Goal: Task Accomplishment & Management: Complete application form

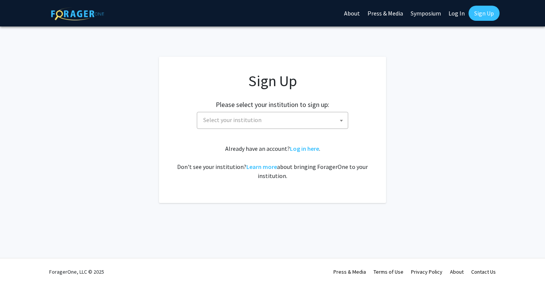
click at [275, 124] on span "Select your institution" at bounding box center [274, 120] width 148 height 16
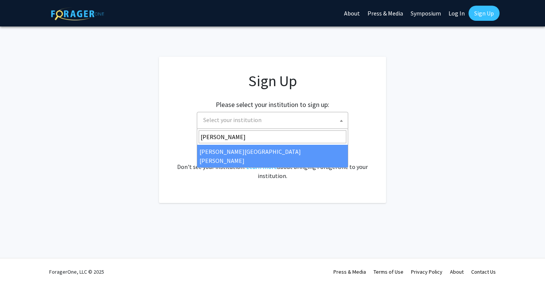
type input "[PERSON_NAME]"
select select "1"
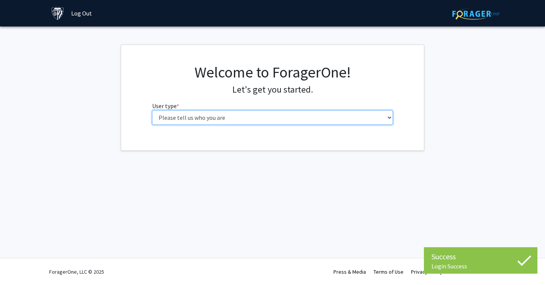
click at [305, 122] on select "Please tell us who you are Undergraduate Student Master's Student Doctoral Cand…" at bounding box center [272, 117] width 241 height 14
select select "2: masters"
click at [152, 110] on select "Please tell us who you are Undergraduate Student Master's Student Doctoral Cand…" at bounding box center [272, 117] width 241 height 14
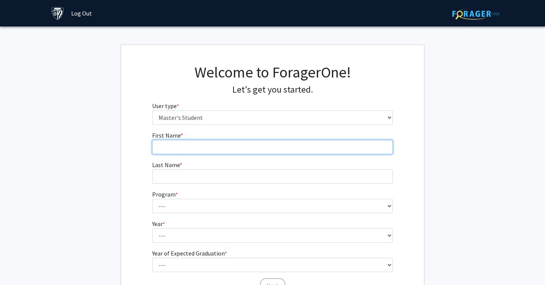
click at [314, 146] on input "First Name * required" at bounding box center [272, 147] width 241 height 14
type input "Alison"
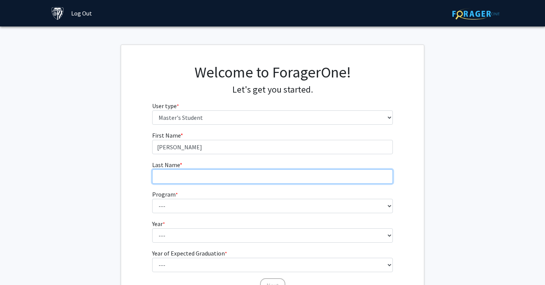
type input "Heller"
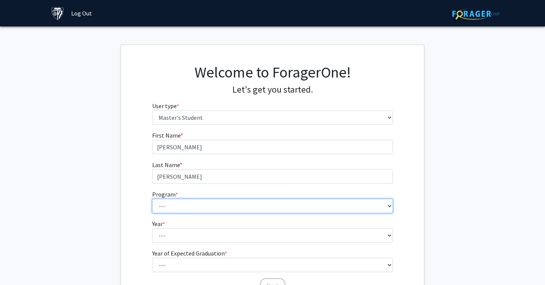
click at [230, 201] on select "--- Anatomy Education Applied and Computational Mathematics Applied Biomedical …" at bounding box center [272, 206] width 241 height 14
click at [152, 199] on select "--- Anatomy Education Applied and Computational Mathematics Applied Biomedical …" at bounding box center [272, 206] width 241 height 14
click at [196, 207] on select "--- Anatomy Education Applied and Computational Mathematics Applied Biomedical …" at bounding box center [272, 206] width 241 height 14
select select "50: 39"
click at [152, 199] on select "--- Anatomy Education Applied and Computational Mathematics Applied Biomedical …" at bounding box center [272, 206] width 241 height 14
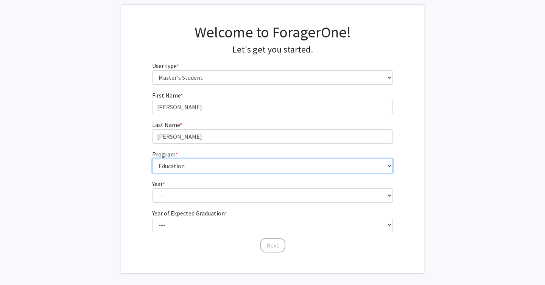
scroll to position [59, 0]
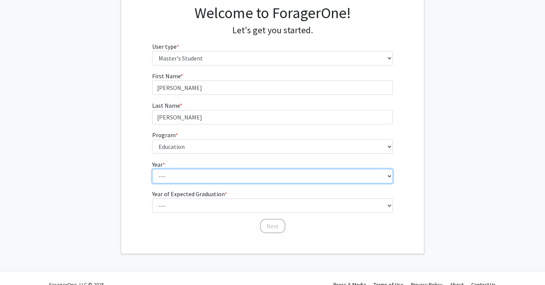
click at [247, 179] on select "--- First Year Second Year" at bounding box center [272, 176] width 241 height 14
select select "1: first_year"
click at [152, 169] on select "--- First Year Second Year" at bounding box center [272, 176] width 241 height 14
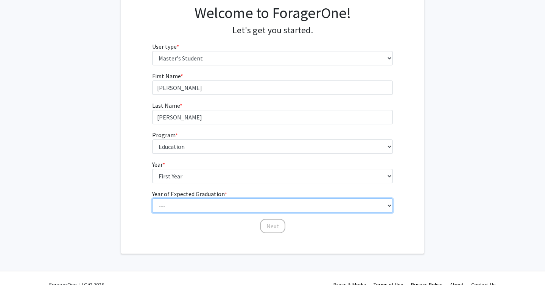
click at [235, 205] on select "--- 2025 2026 2027 2028 2029 2030 2031 2032 2033 2034" at bounding box center [272, 206] width 241 height 14
select select "3: 2027"
click at [152, 199] on select "--- 2025 2026 2027 2028 2029 2030 2031 2032 2033 2034" at bounding box center [272, 206] width 241 height 14
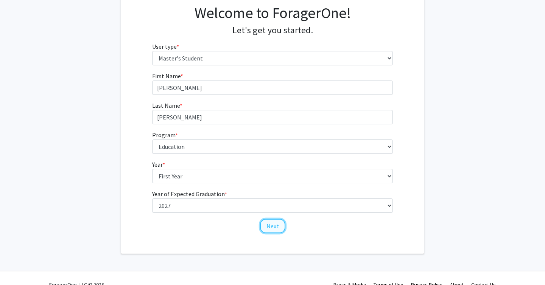
click at [278, 225] on button "Next" at bounding box center [272, 226] width 25 height 14
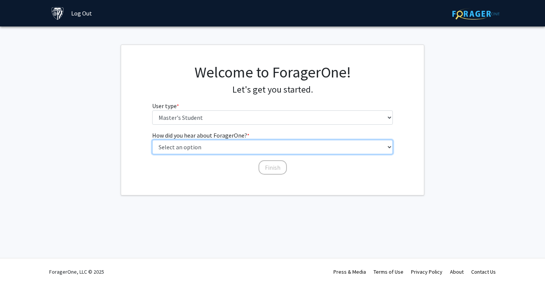
click at [244, 146] on select "Select an option Peer/student recommendation Faculty/staff recommendation Unive…" at bounding box center [272, 147] width 241 height 14
click at [152, 140] on select "Select an option Peer/student recommendation Faculty/staff recommendation Unive…" at bounding box center [272, 147] width 241 height 14
click at [259, 149] on select "Select an option Peer/student recommendation Faculty/staff recommendation Unive…" at bounding box center [272, 147] width 241 height 14
select select "3: university_website"
click at [152, 140] on select "Select an option Peer/student recommendation Faculty/staff recommendation Unive…" at bounding box center [272, 147] width 241 height 14
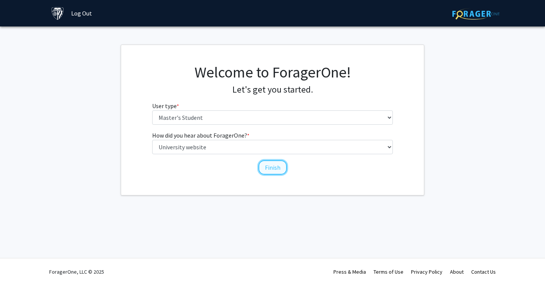
click at [273, 165] on button "Finish" at bounding box center [272, 167] width 28 height 14
